Goal: Information Seeking & Learning: Learn about a topic

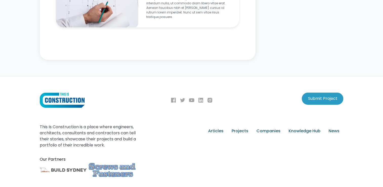
scroll to position [667, 0]
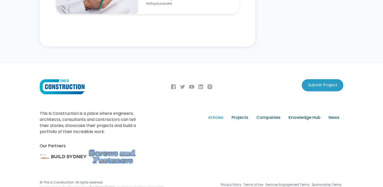
click at [218, 114] on div "Articles" at bounding box center [215, 117] width 15 height 6
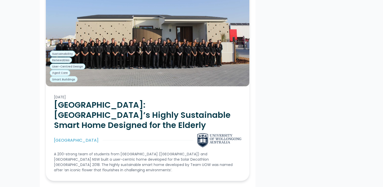
scroll to position [1342, 0]
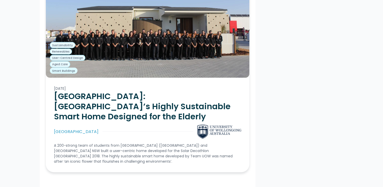
click at [74, 129] on div "[GEOGRAPHIC_DATA]" at bounding box center [76, 132] width 45 height 6
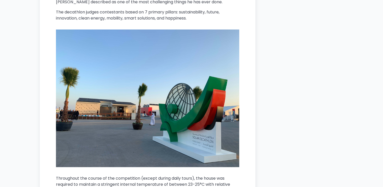
scroll to position [861, 0]
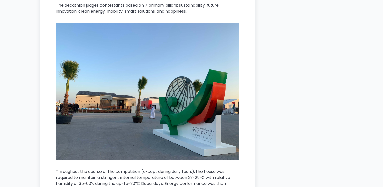
drag, startPoint x: 98, startPoint y: 110, endPoint x: 88, endPoint y: 124, distance: 17.1
click at [88, 124] on img at bounding box center [147, 91] width 183 height 137
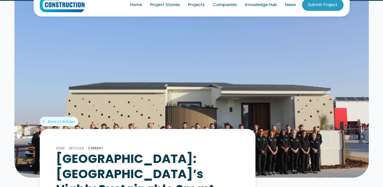
scroll to position [0, 0]
